Goal: Check status: Check status

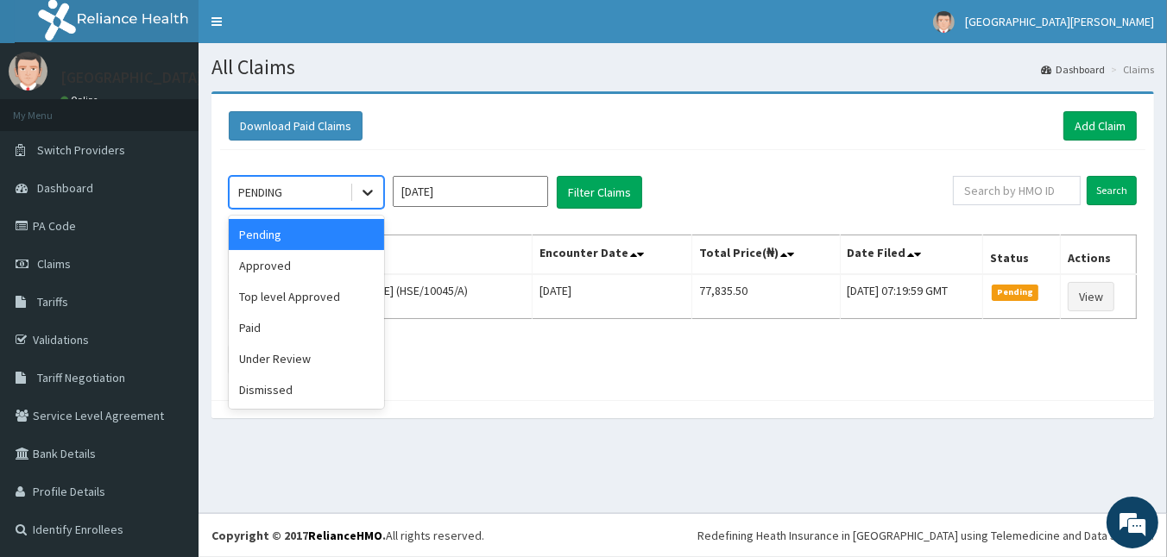
click at [375, 189] on icon at bounding box center [367, 192] width 17 height 17
click at [362, 265] on div "Approved" at bounding box center [306, 265] width 155 height 31
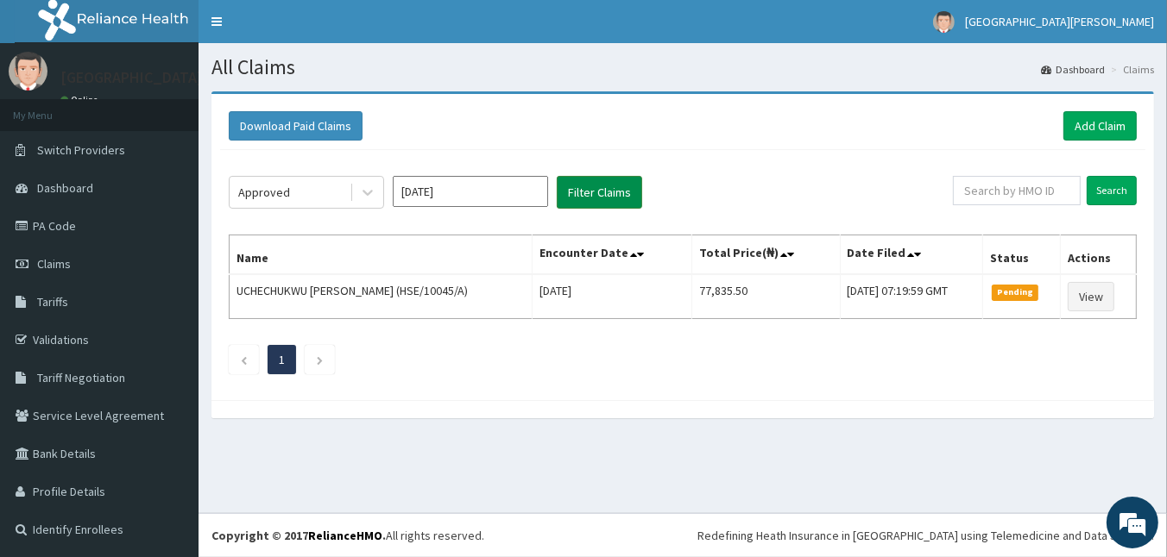
click at [582, 201] on button "Filter Claims" at bounding box center [599, 192] width 85 height 33
click at [595, 188] on button "Filter Claims" at bounding box center [599, 192] width 85 height 33
click at [608, 191] on button "Filter Claims" at bounding box center [599, 192] width 85 height 33
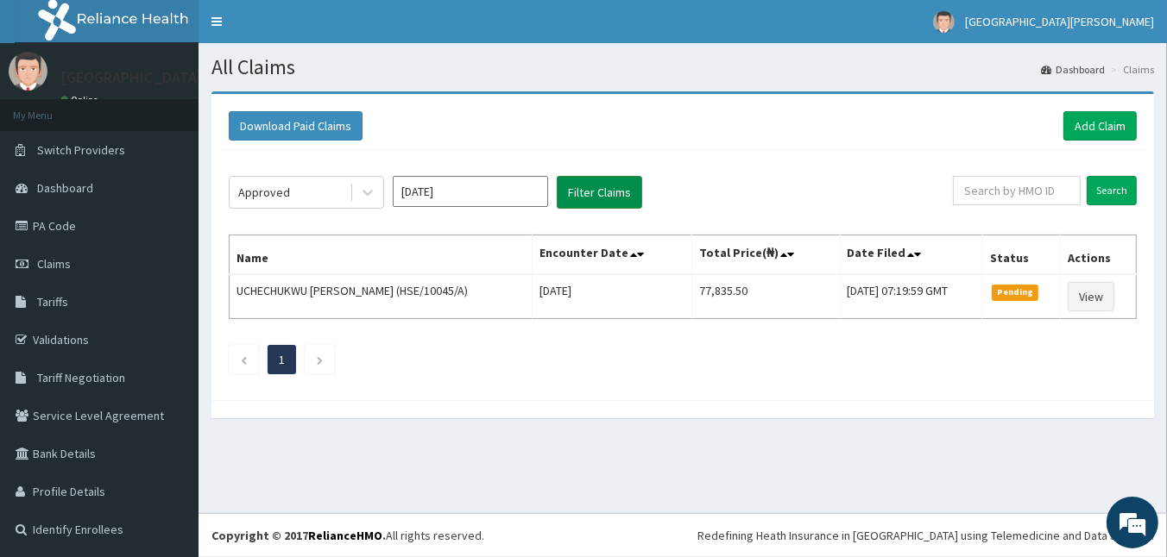
click at [608, 191] on button "Filter Claims" at bounding box center [599, 192] width 85 height 33
click at [584, 192] on button "Filter Claims" at bounding box center [599, 192] width 85 height 33
click at [583, 192] on button "Filter Claims" at bounding box center [599, 192] width 85 height 33
click at [613, 185] on button "Filter Claims" at bounding box center [599, 192] width 85 height 33
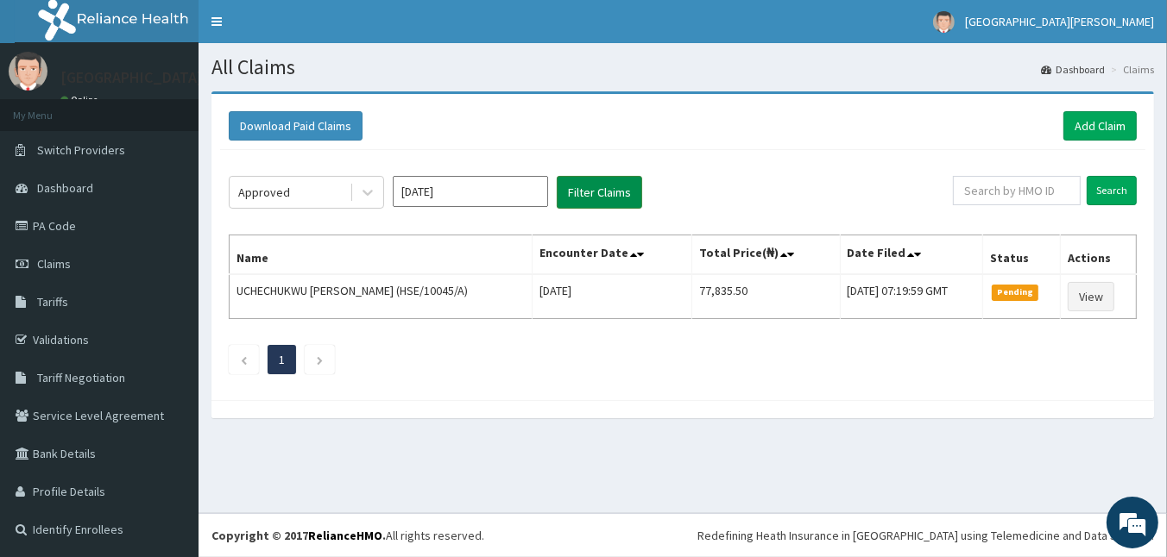
click at [609, 184] on button "Filter Claims" at bounding box center [599, 192] width 85 height 33
click at [1025, 197] on input "text" at bounding box center [1017, 190] width 128 height 29
click at [216, 183] on div "Download Paid Claims Add Claim × Note you can only download claims within a max…" at bounding box center [682, 247] width 942 height 306
click at [603, 198] on button "Filter Claims" at bounding box center [599, 192] width 85 height 33
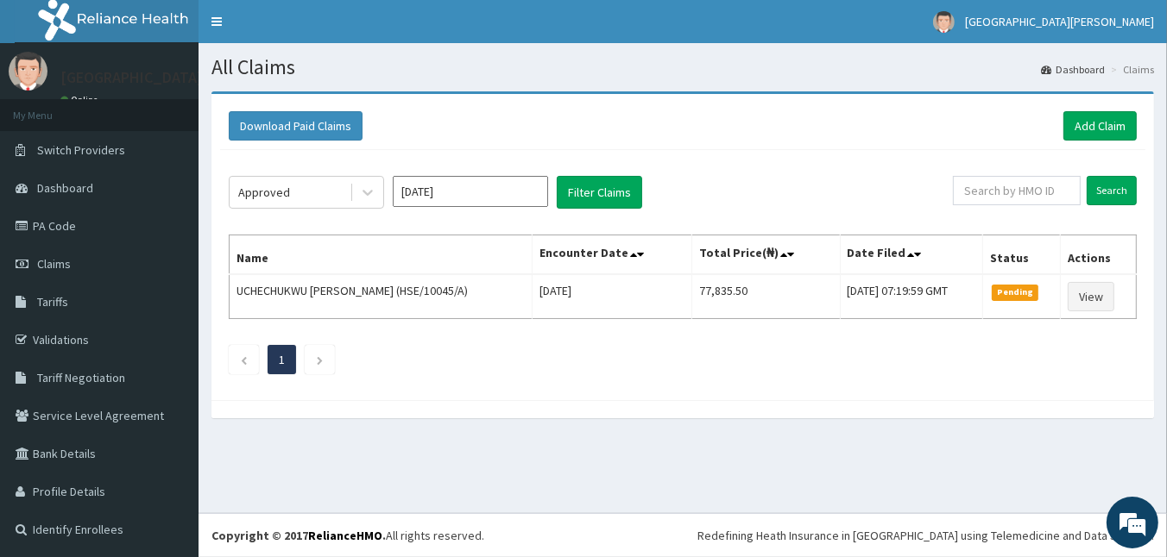
click at [546, 182] on input "[DATE]" at bounding box center [470, 191] width 155 height 31
click at [461, 108] on div "Download Paid Claims Add Claim" at bounding box center [682, 126] width 925 height 47
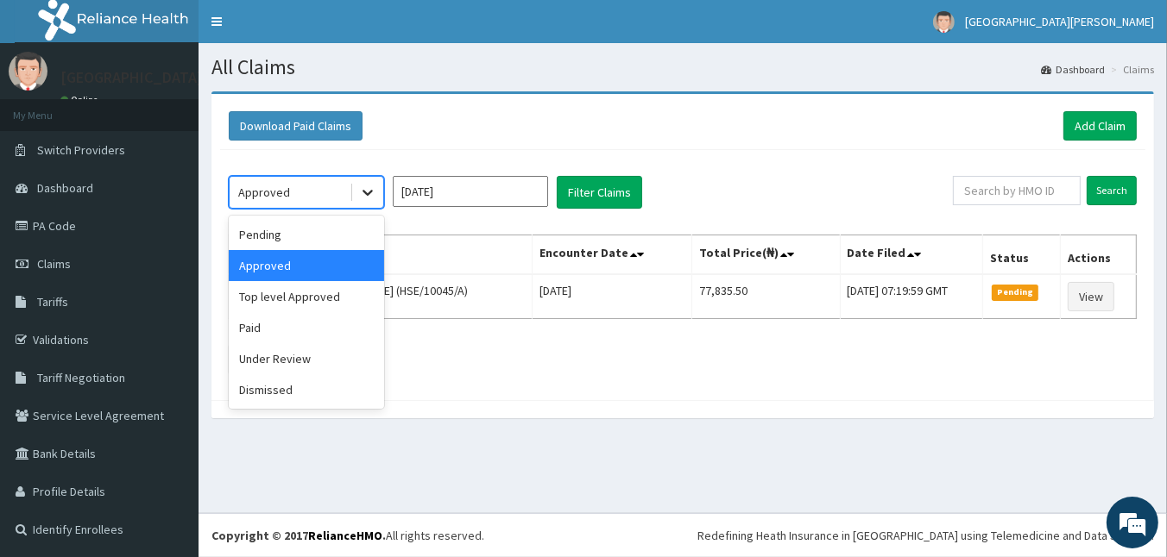
click at [379, 183] on div at bounding box center [367, 192] width 31 height 31
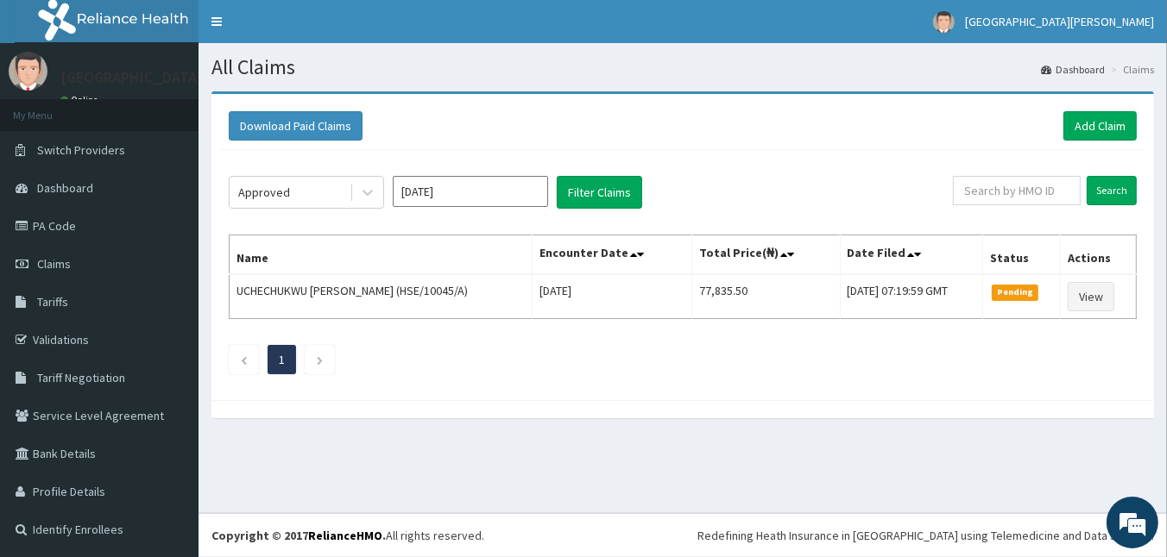
click at [377, 126] on div "Download Paid Claims Add Claim" at bounding box center [683, 125] width 908 height 29
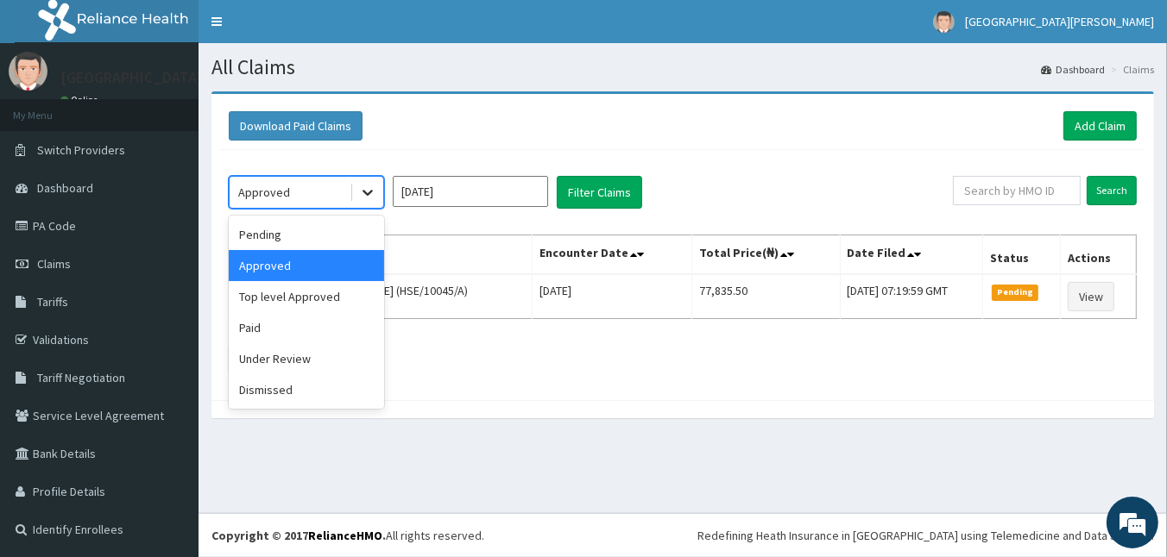
click at [371, 185] on icon at bounding box center [367, 192] width 17 height 17
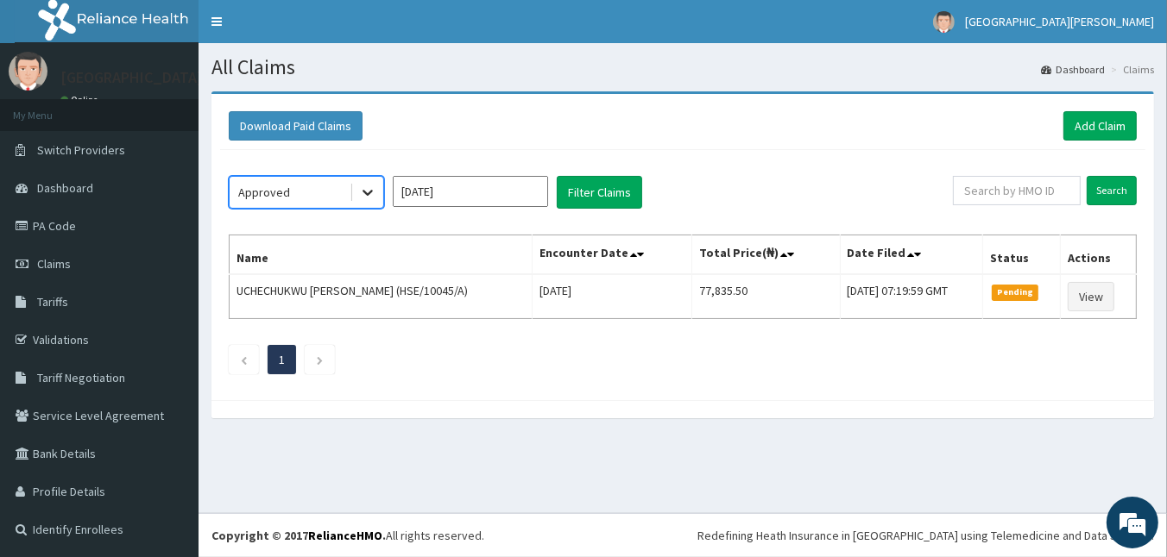
drag, startPoint x: 371, startPoint y: 185, endPoint x: 375, endPoint y: 193, distance: 9.3
click at [375, 193] on icon at bounding box center [367, 192] width 17 height 17
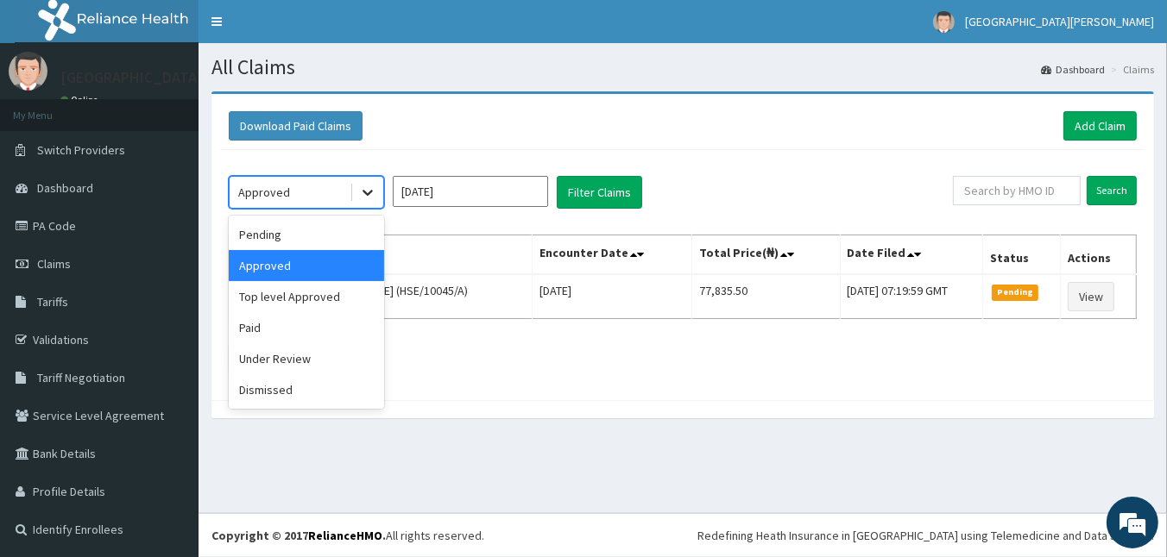
click at [375, 193] on icon at bounding box center [367, 192] width 17 height 17
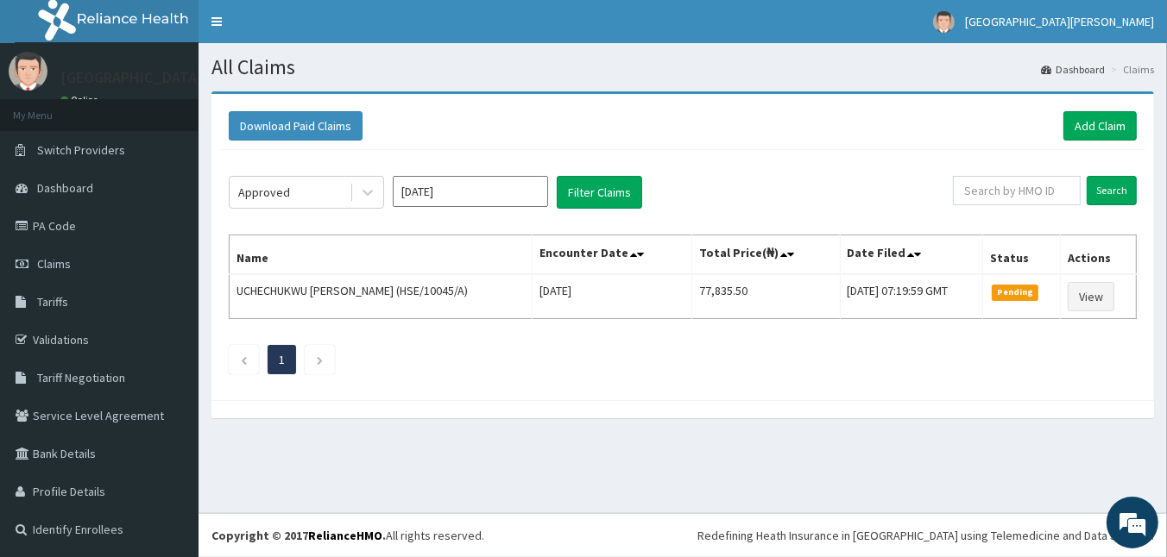
click at [401, 126] on div "Download Paid Claims Add Claim" at bounding box center [683, 125] width 908 height 29
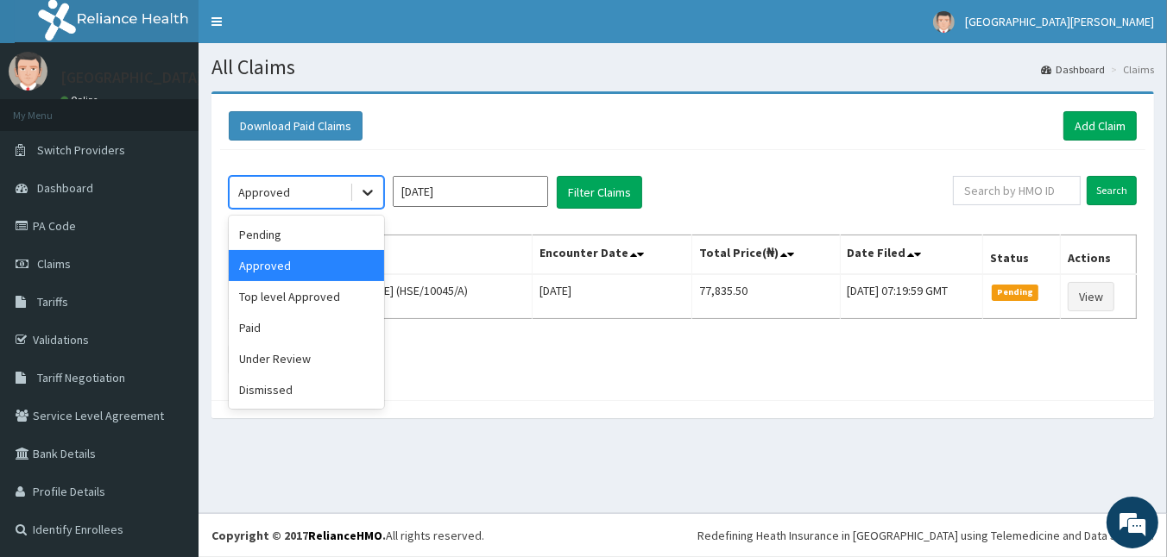
click at [361, 195] on icon at bounding box center [367, 192] width 17 height 17
click at [312, 242] on div "Pending" at bounding box center [306, 234] width 155 height 31
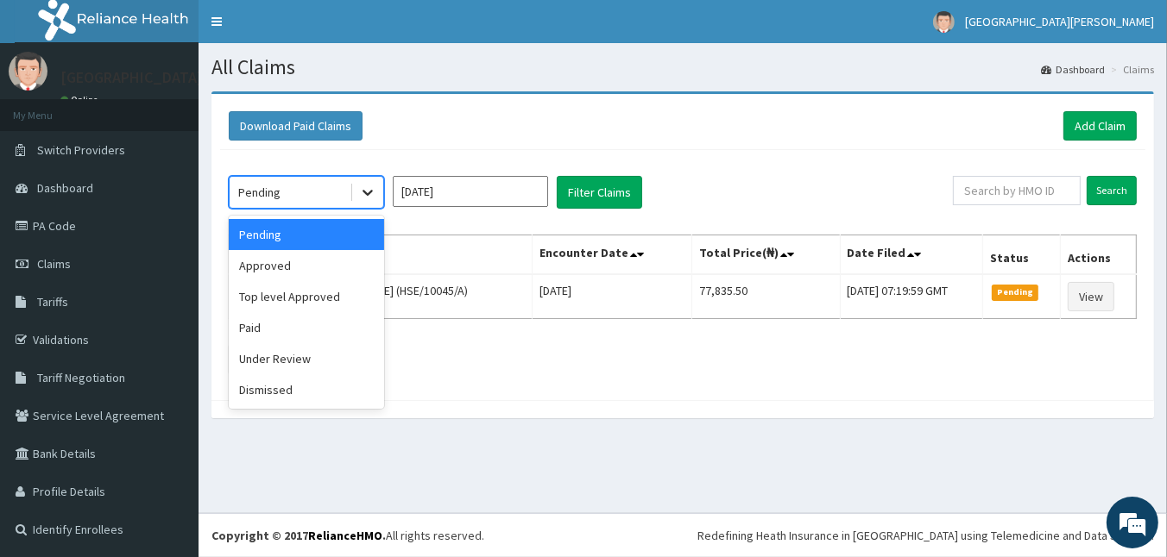
click at [362, 202] on div at bounding box center [367, 192] width 31 height 31
click at [339, 261] on div "Approved" at bounding box center [306, 265] width 155 height 31
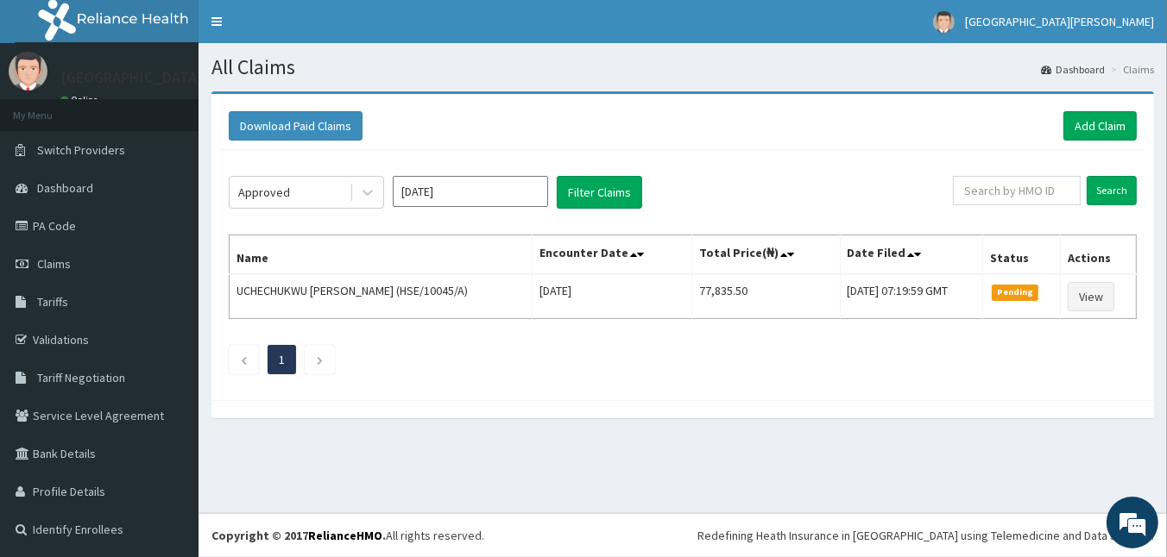
click at [362, 236] on th "Name" at bounding box center [381, 256] width 303 height 40
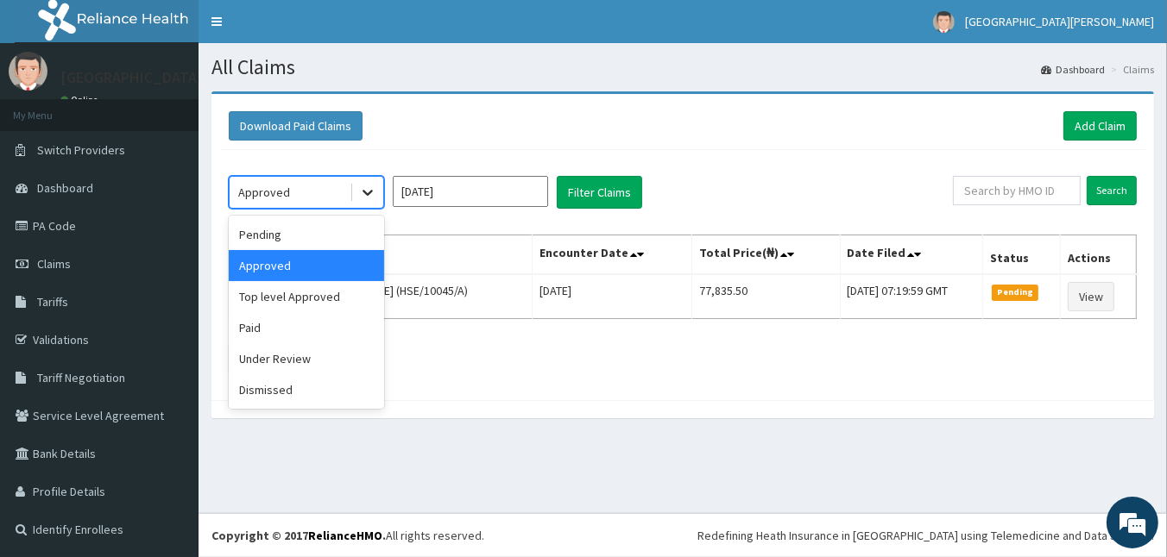
click at [368, 198] on icon at bounding box center [367, 192] width 17 height 17
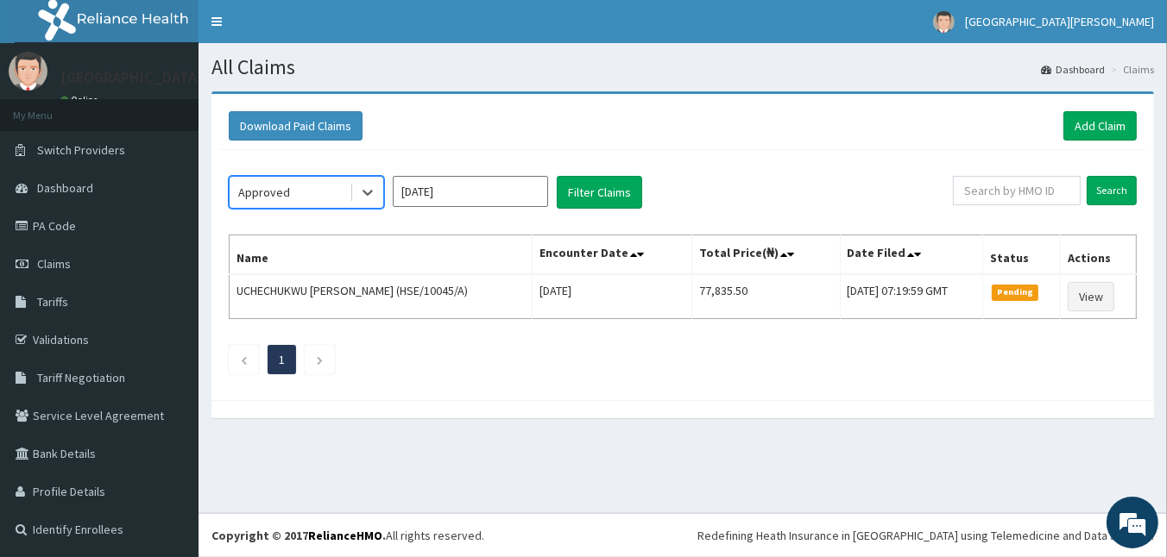
drag, startPoint x: 1166, startPoint y: 444, endPoint x: 1138, endPoint y: 450, distance: 28.1
click at [1166, 444] on html "R EL Toggle navigation [GEOGRAPHIC_DATA][PERSON_NAME] [GEOGRAPHIC_DATA][PERSON_…" at bounding box center [583, 278] width 1167 height 557
click at [720, 350] on ul "1" at bounding box center [683, 359] width 908 height 29
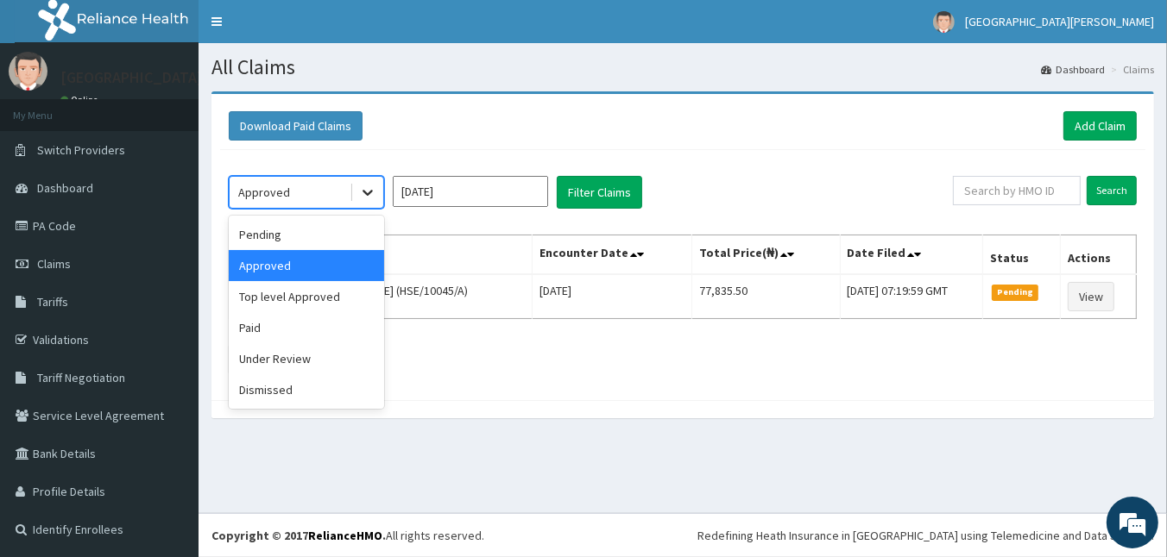
click at [370, 198] on icon at bounding box center [367, 192] width 17 height 17
click at [290, 267] on div "Approved" at bounding box center [306, 265] width 155 height 31
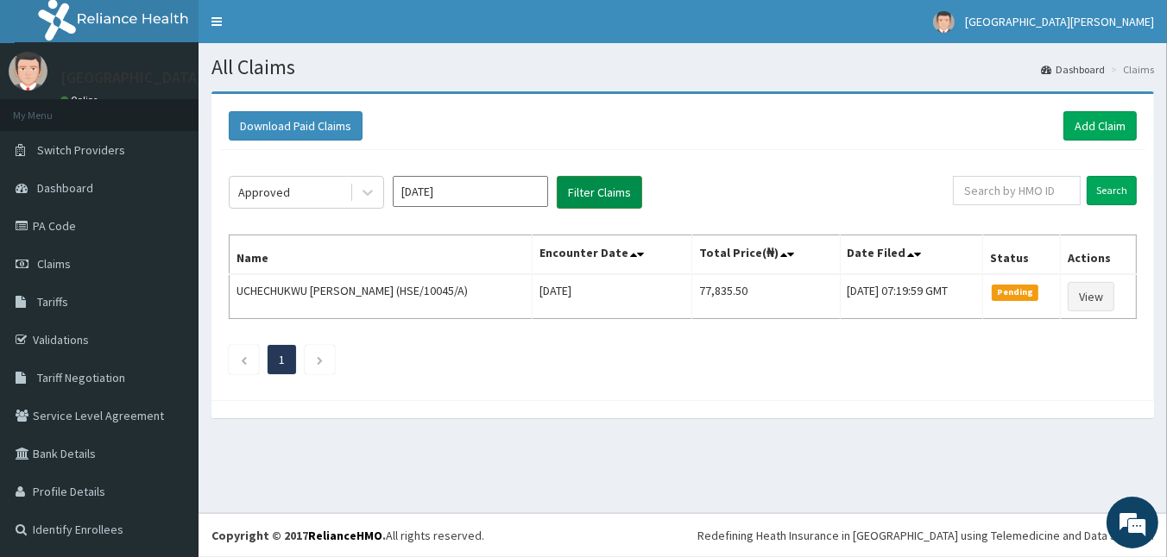
click at [619, 189] on button "Filter Claims" at bounding box center [599, 192] width 85 height 33
click at [1005, 198] on input "text" at bounding box center [1017, 190] width 128 height 29
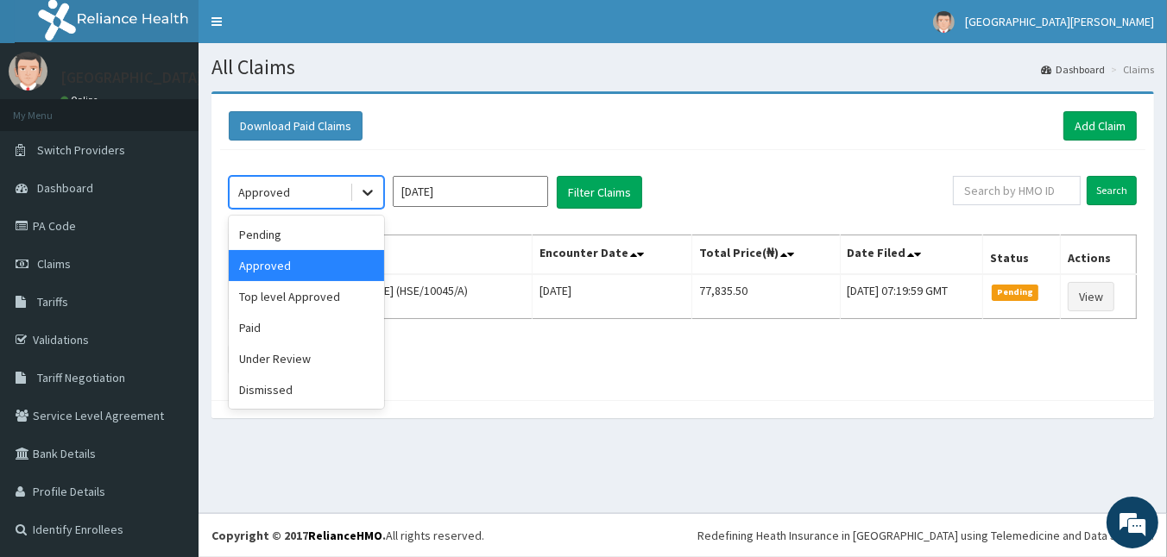
click at [362, 196] on icon at bounding box center [367, 192] width 17 height 17
click at [301, 260] on div "Approved" at bounding box center [306, 265] width 155 height 31
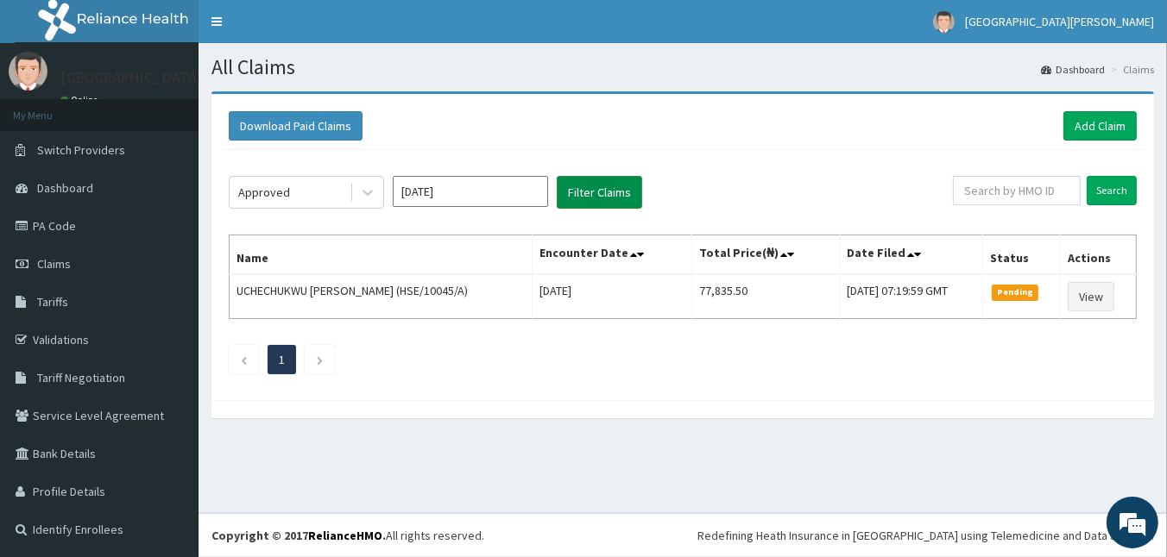
click at [598, 192] on button "Filter Claims" at bounding box center [599, 192] width 85 height 33
click at [637, 252] on icon at bounding box center [640, 255] width 7 height 12
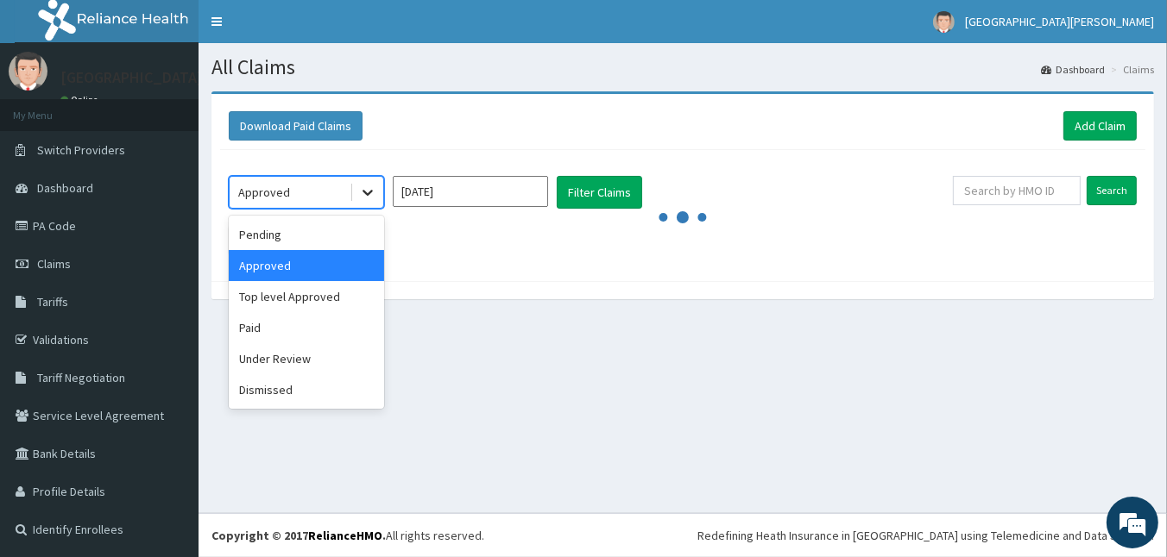
click at [367, 188] on icon at bounding box center [367, 192] width 17 height 17
click at [312, 292] on div "Top level Approved" at bounding box center [306, 296] width 155 height 31
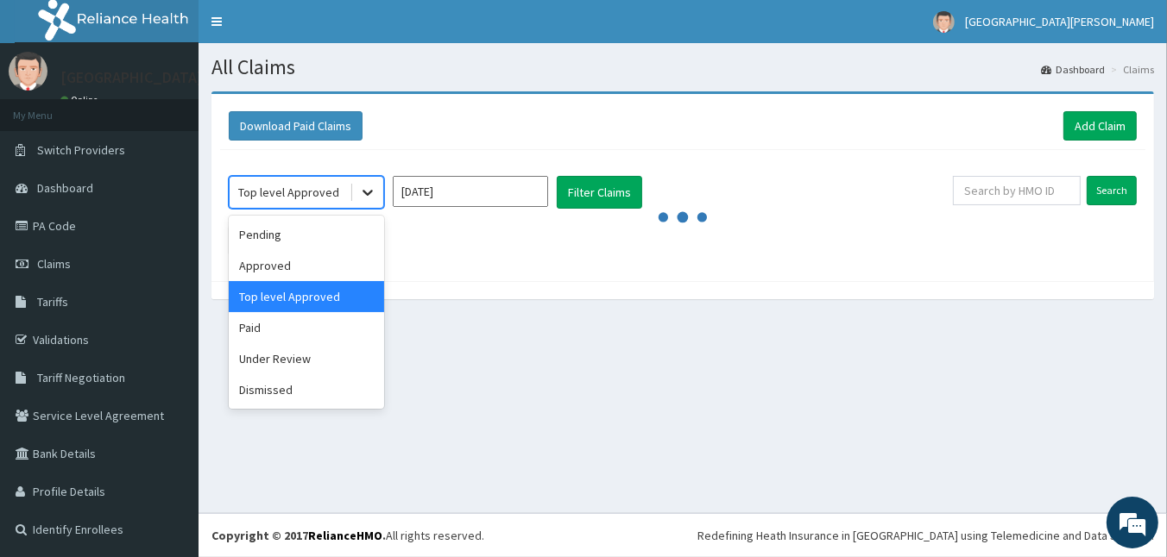
click at [359, 195] on icon at bounding box center [367, 192] width 17 height 17
click at [314, 260] on div "Approved" at bounding box center [306, 265] width 155 height 31
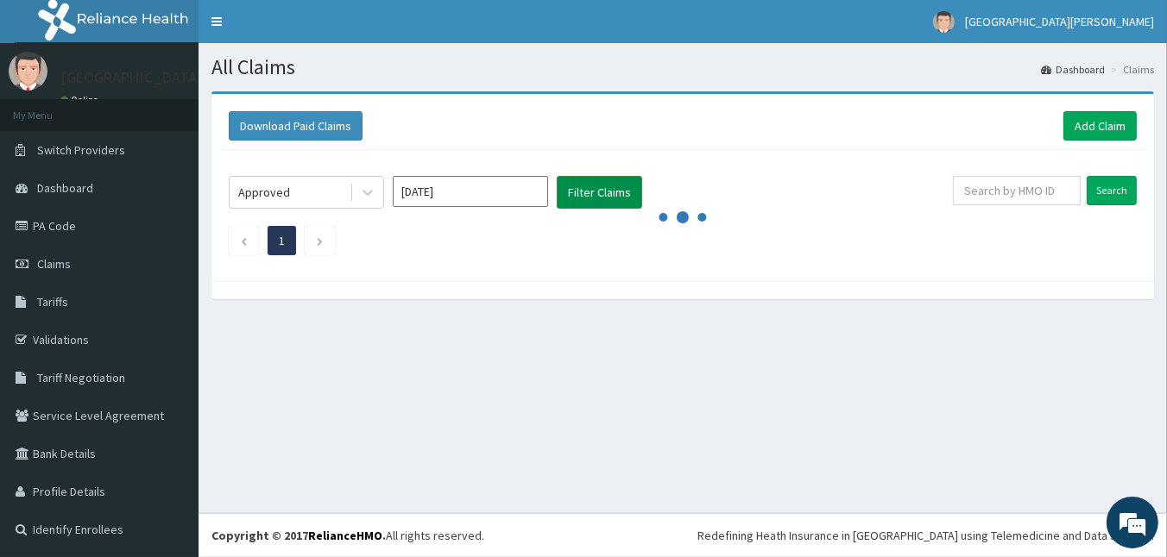
click at [601, 199] on button "Filter Claims" at bounding box center [599, 192] width 85 height 33
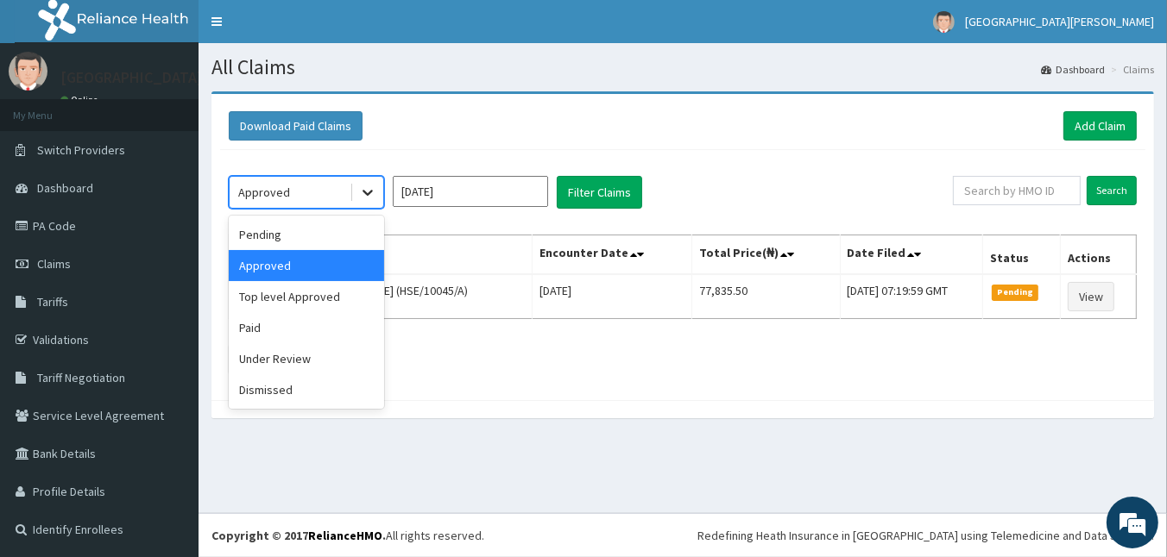
click at [375, 200] on div at bounding box center [367, 192] width 31 height 31
click at [336, 293] on div "Top level Approved" at bounding box center [306, 296] width 155 height 31
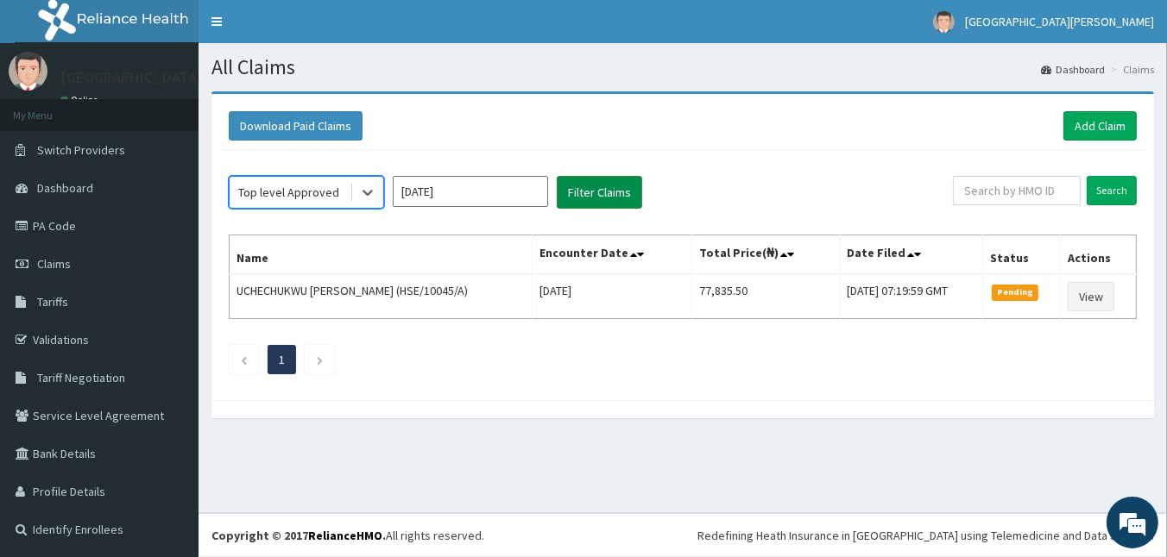
click at [611, 186] on button "Filter Claims" at bounding box center [599, 192] width 85 height 33
click at [602, 189] on button "Filter Claims" at bounding box center [599, 192] width 85 height 33
